Goal: Task Accomplishment & Management: Manage account settings

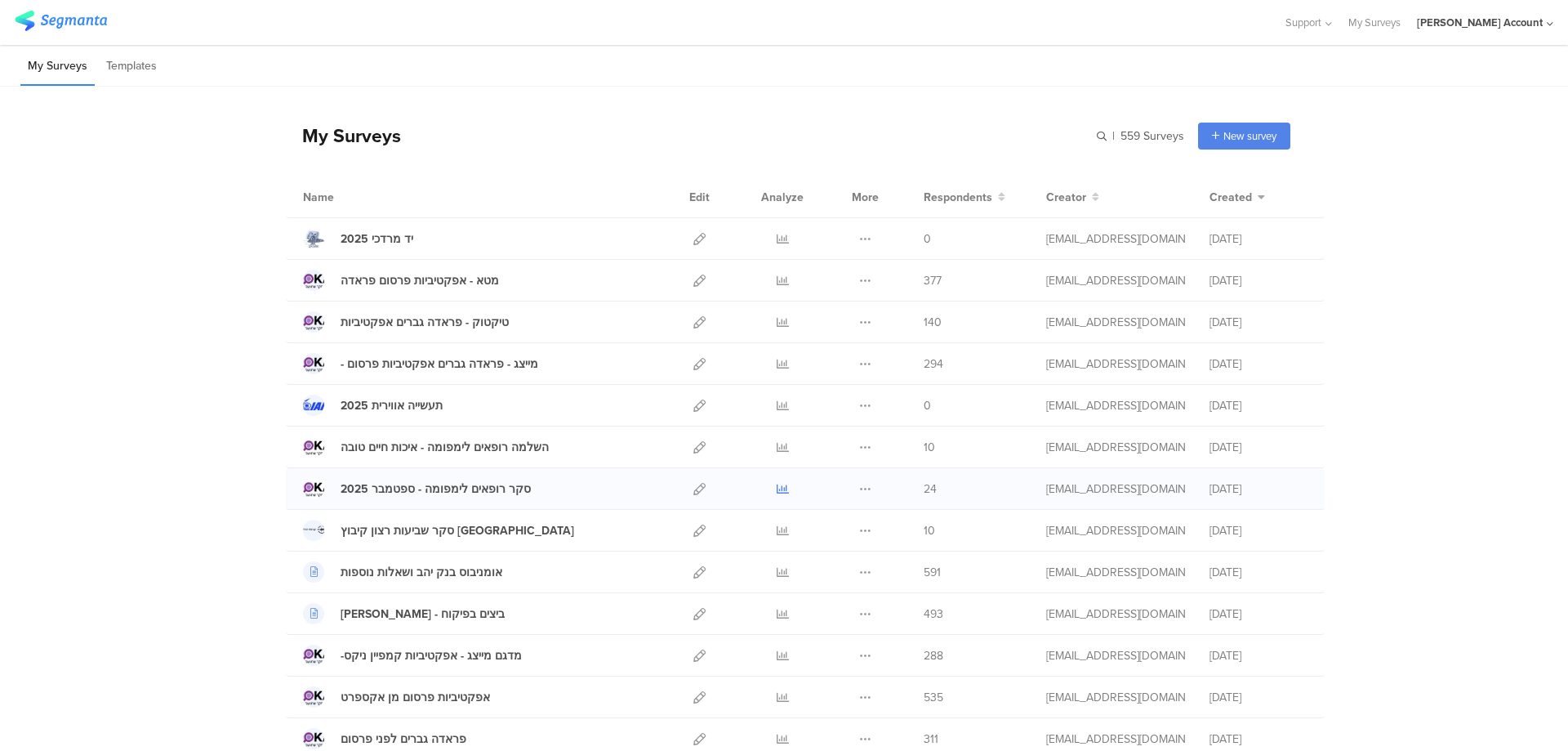
click at [777, 489] on icon at bounding box center [783, 489] width 12 height 12
click at [777, 486] on icon at bounding box center [783, 489] width 12 height 12
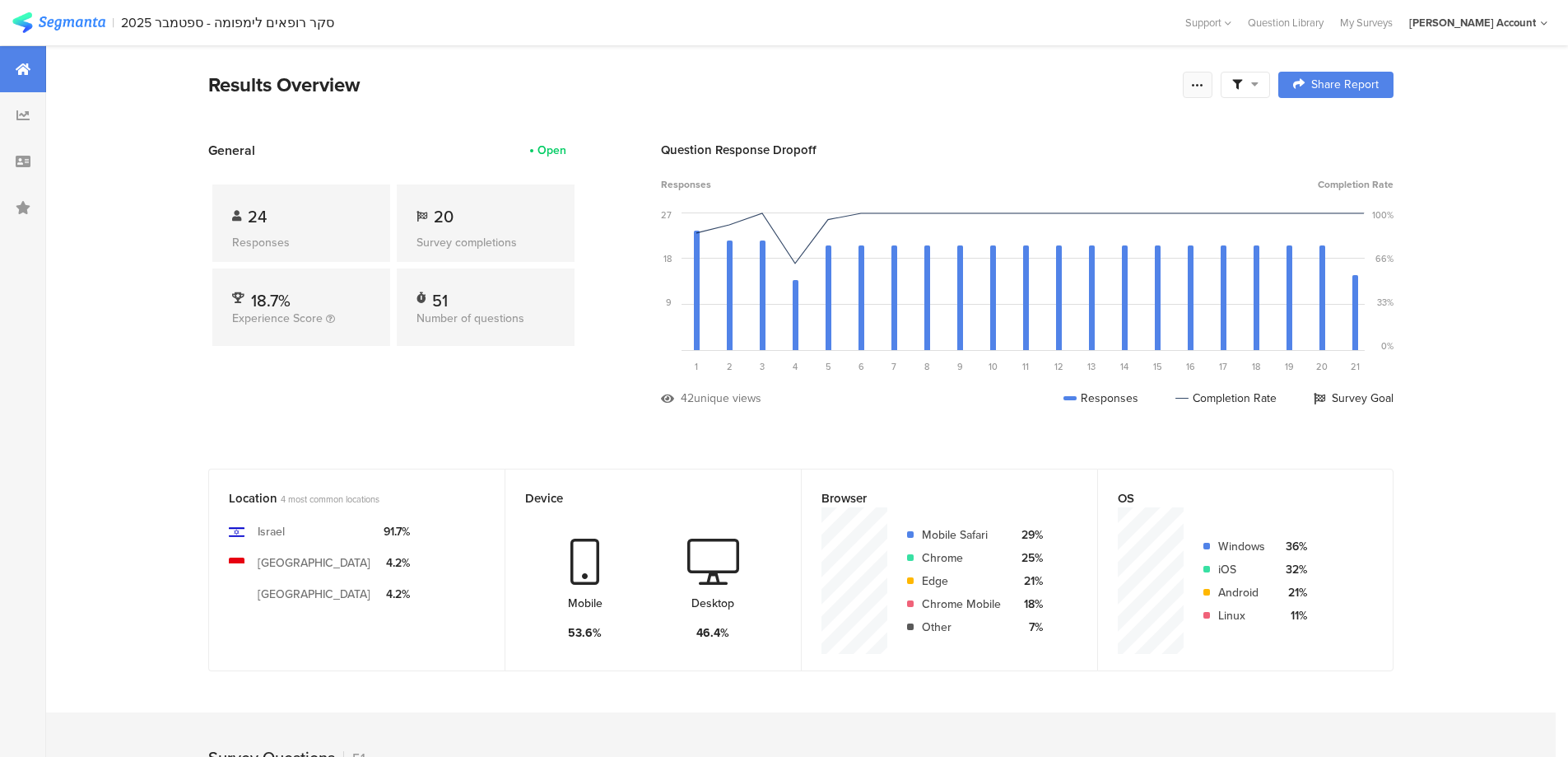
click at [1204, 83] on icon at bounding box center [1197, 84] width 13 height 13
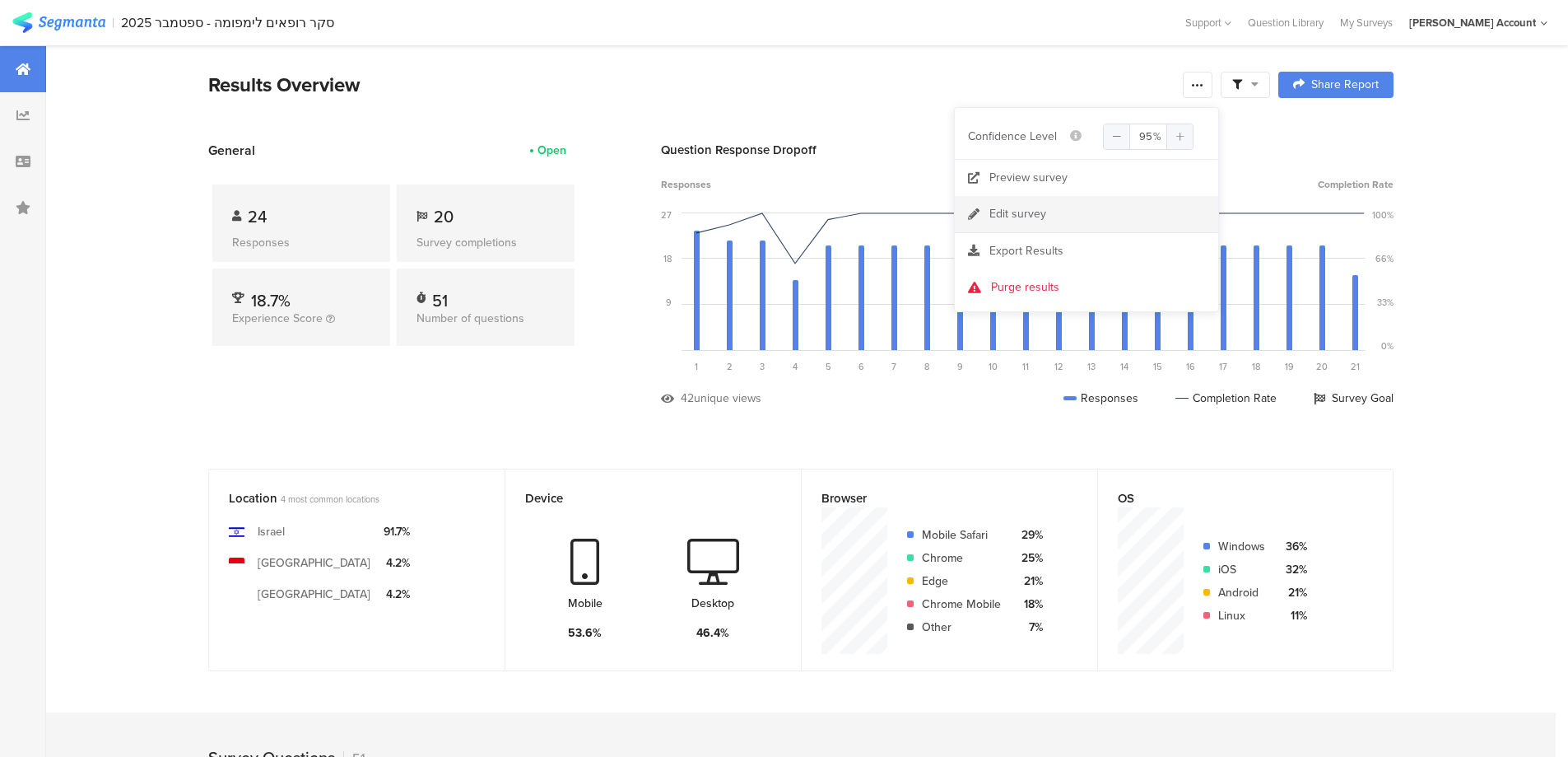
click at [1055, 216] on link "Edit survey" at bounding box center [1087, 213] width 264 height 36
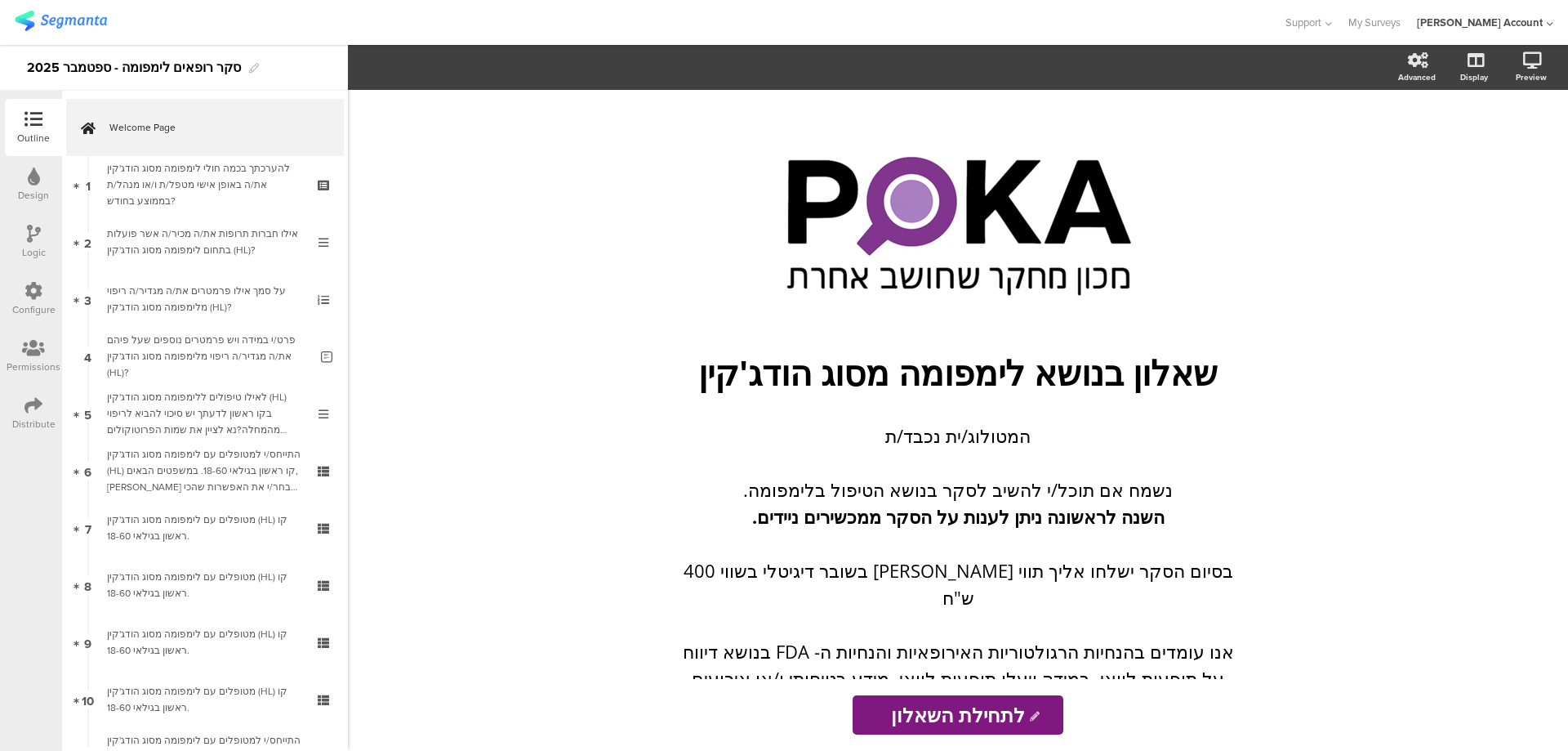
click at [29, 399] on icon at bounding box center [33, 405] width 18 height 18
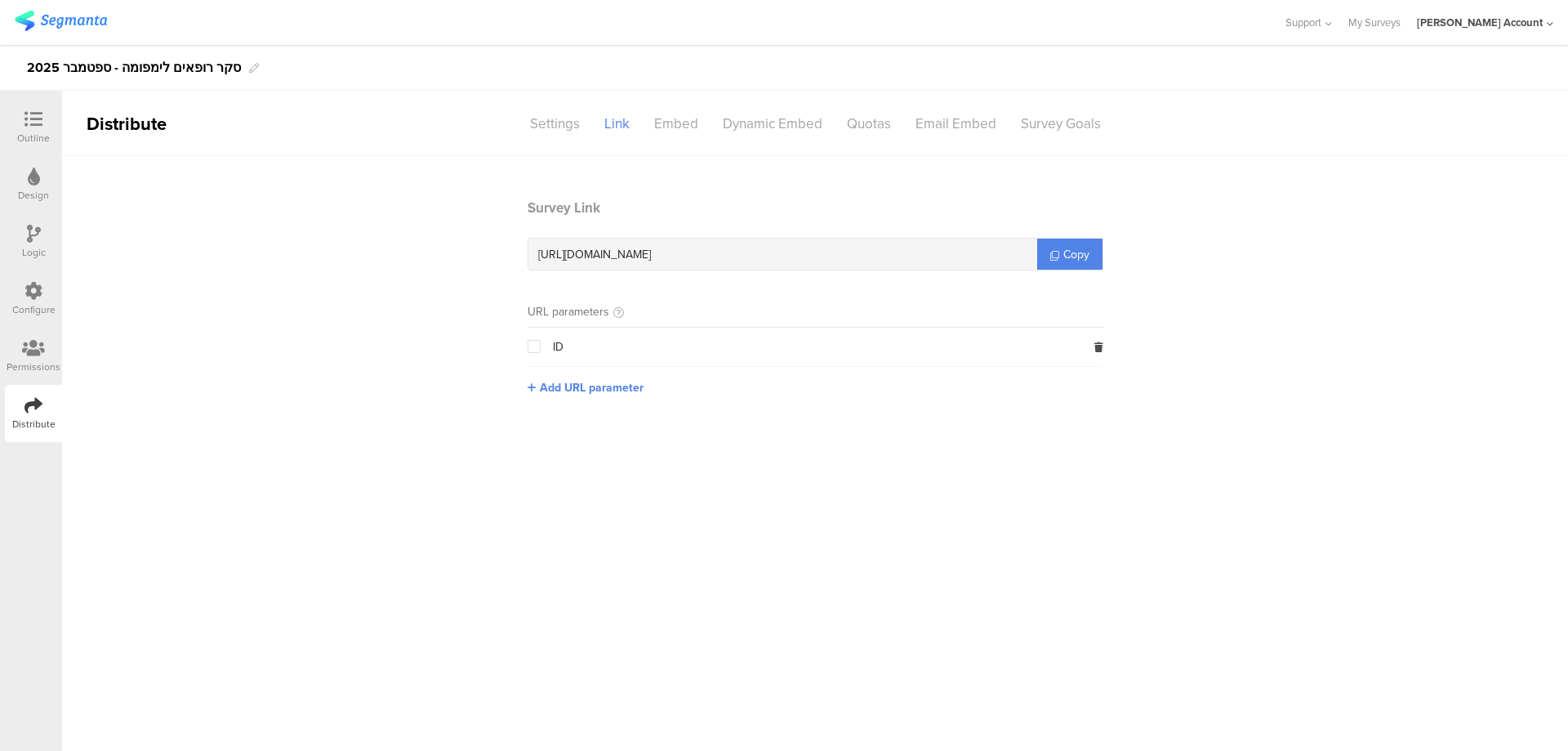
click at [651, 257] on span "https://surveys.segmanta.com/22p36b" at bounding box center [594, 255] width 112 height 18
copy div "https://surveys.segmanta.com/22p36b"
click at [42, 124] on div at bounding box center [33, 120] width 32 height 20
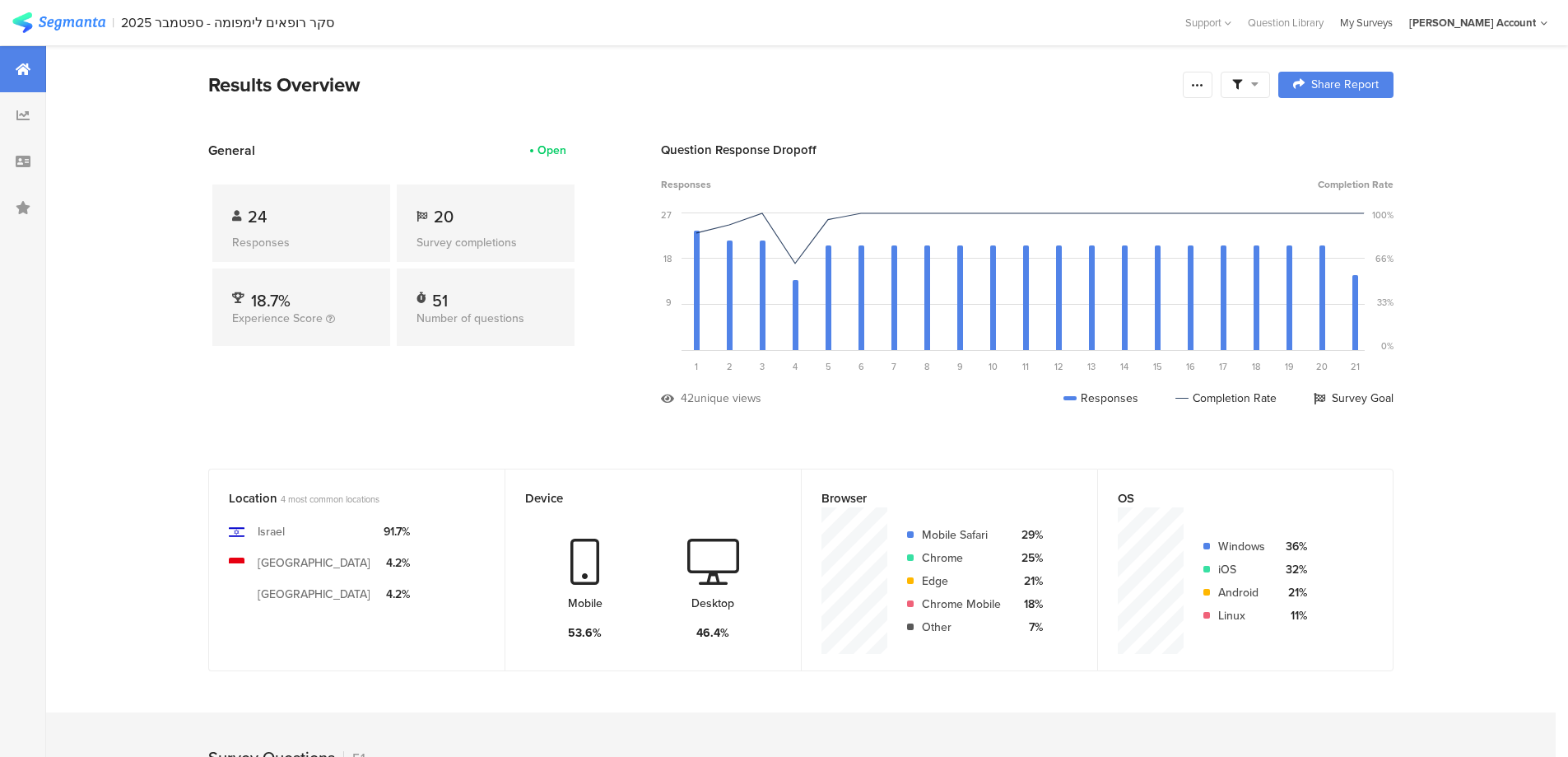
click at [1401, 20] on div "My Surveys" at bounding box center [1366, 23] width 69 height 16
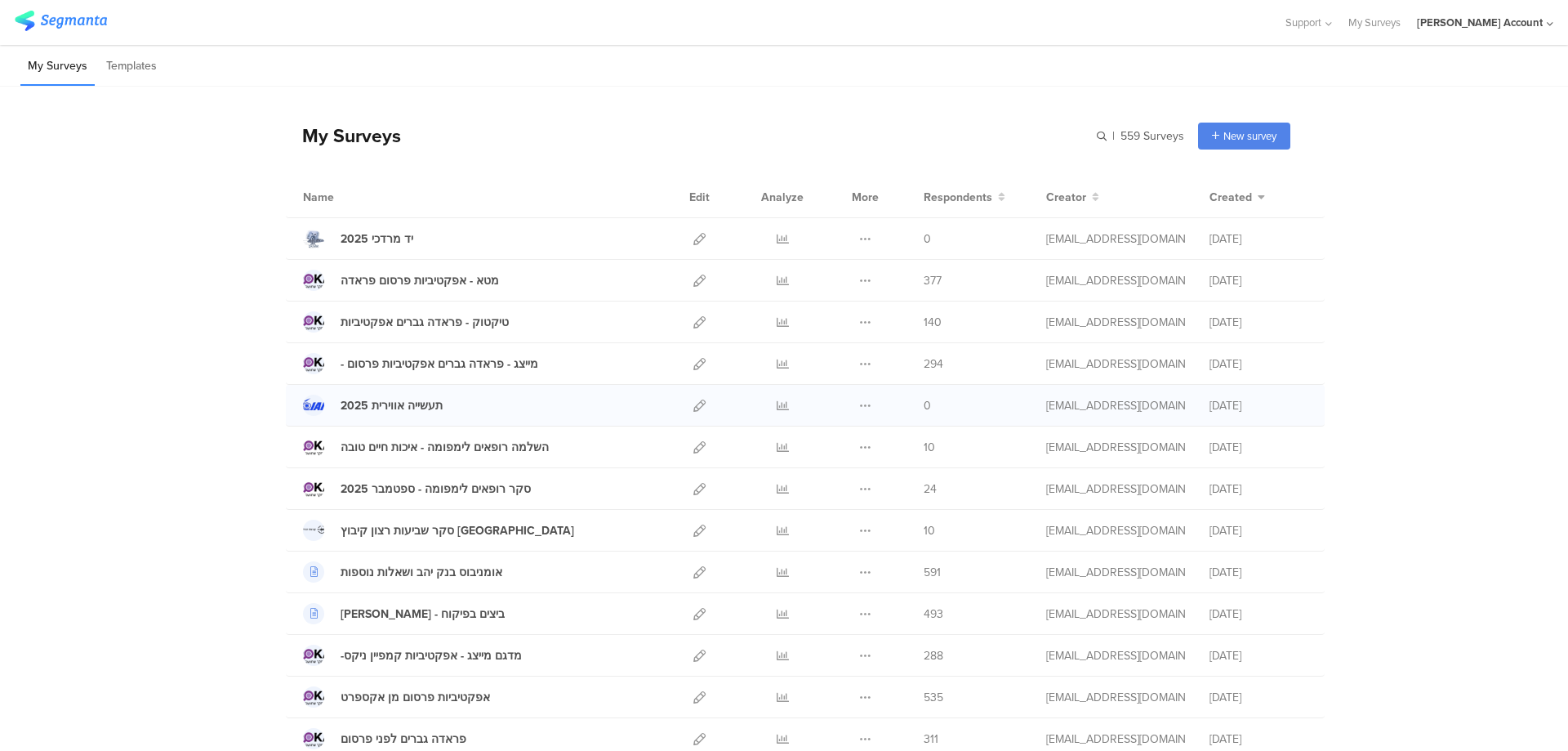
click at [702, 400] on div at bounding box center [700, 405] width 35 height 41
click at [700, 401] on div at bounding box center [700, 405] width 35 height 41
click at [694, 401] on icon at bounding box center [700, 406] width 12 height 12
click at [686, 407] on div at bounding box center [700, 405] width 35 height 41
click at [694, 407] on icon at bounding box center [700, 406] width 12 height 12
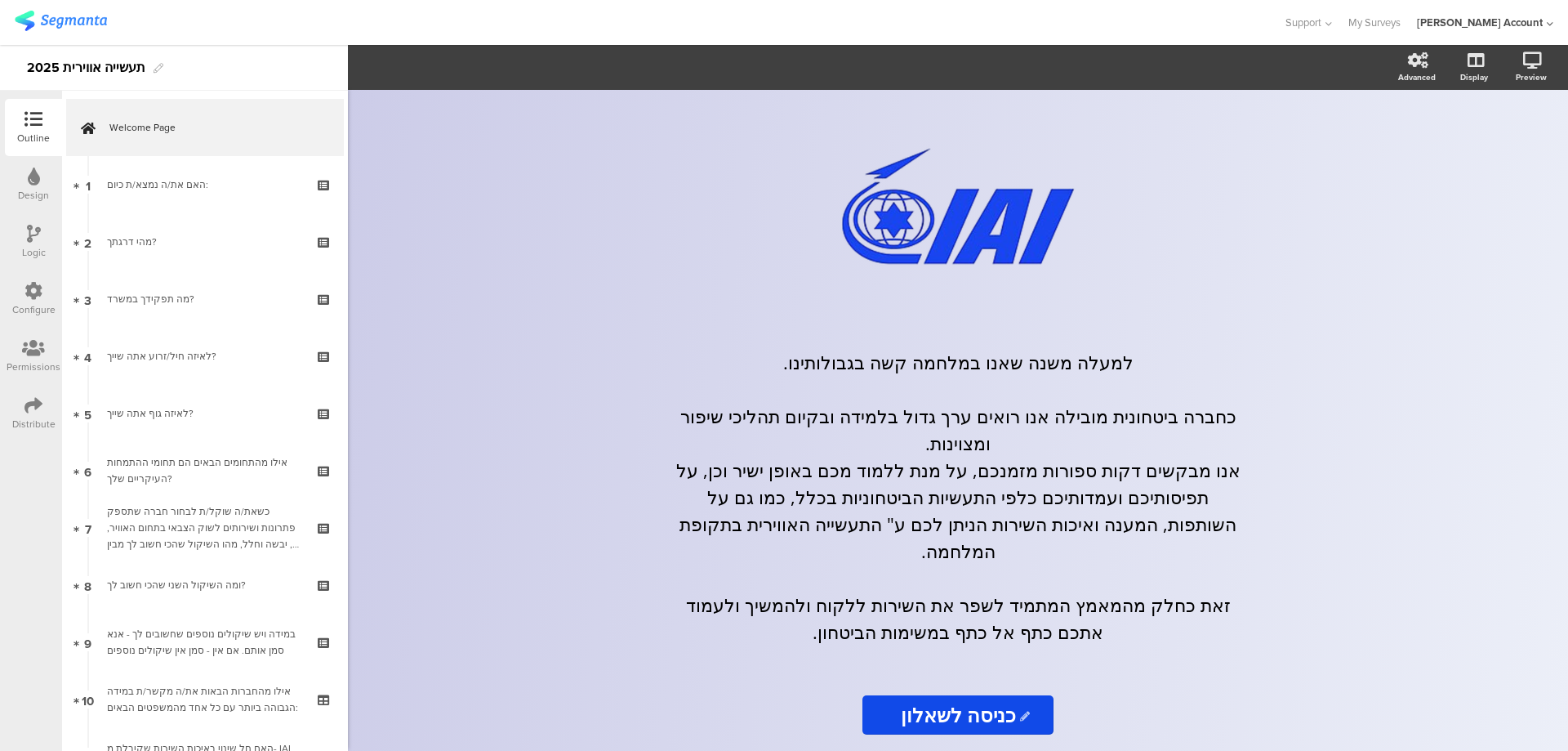
click at [33, 408] on icon at bounding box center [33, 405] width 18 height 18
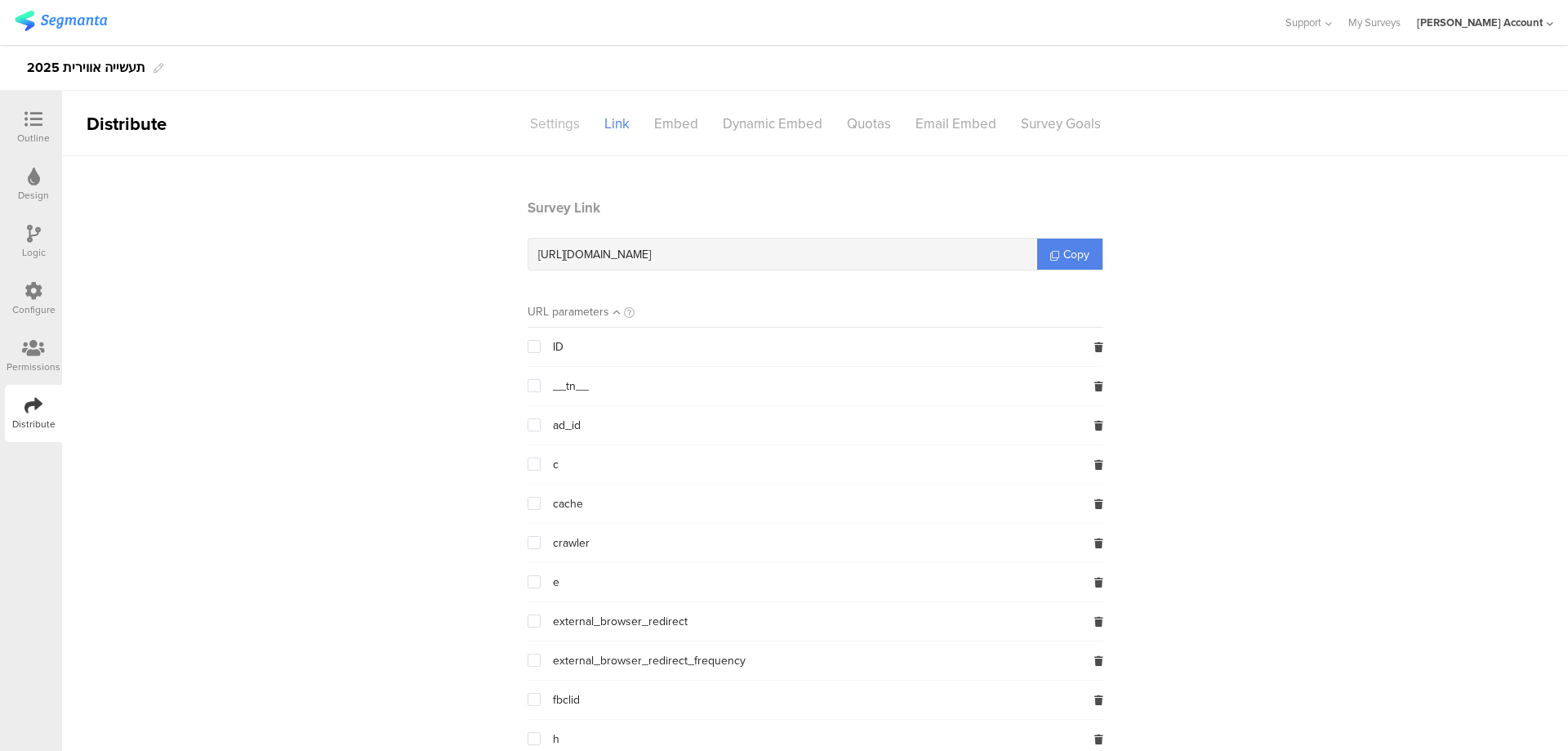
click at [555, 119] on div "Settings" at bounding box center [555, 124] width 75 height 29
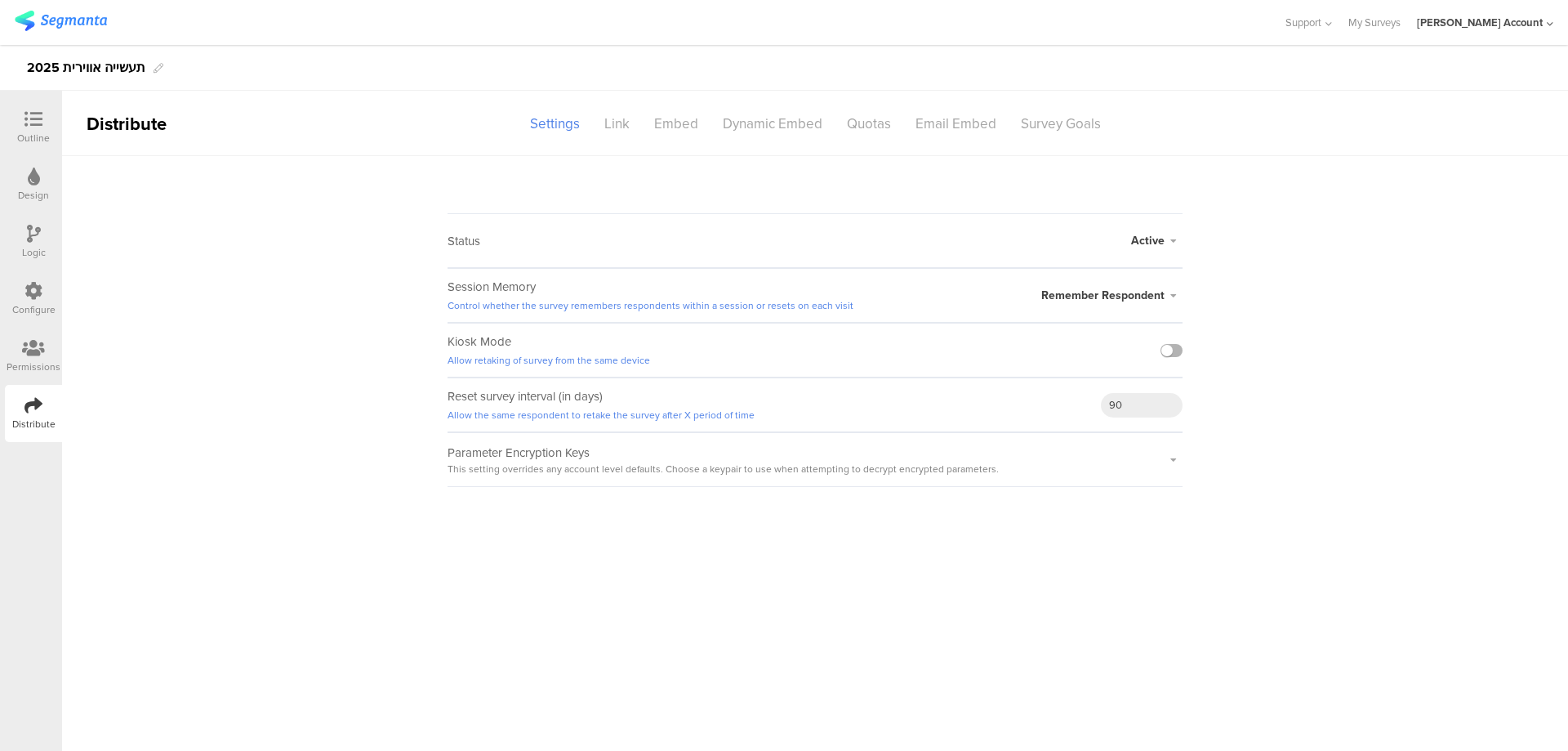
click at [1176, 348] on label at bounding box center [1171, 350] width 22 height 13
click at [0, 0] on input "checkbox" at bounding box center [0, 0] width 0 height 0
